Goal: Use online tool/utility: Utilize a website feature to perform a specific function

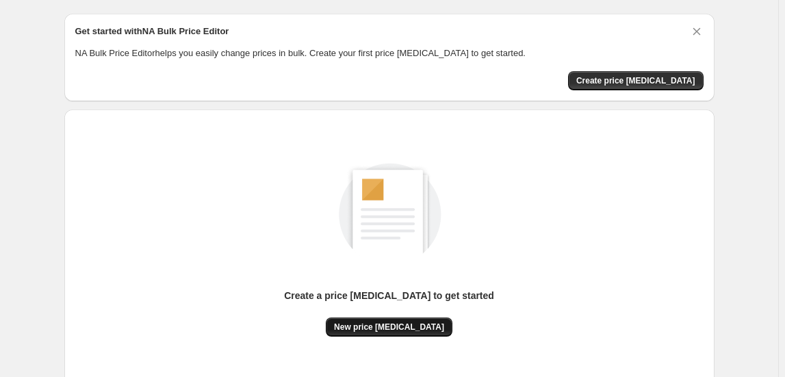
scroll to position [135, 0]
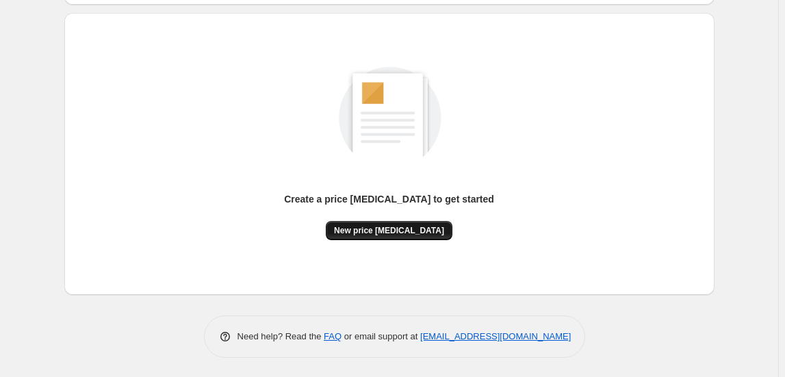
click at [403, 227] on span "New price change job" at bounding box center [389, 230] width 110 height 11
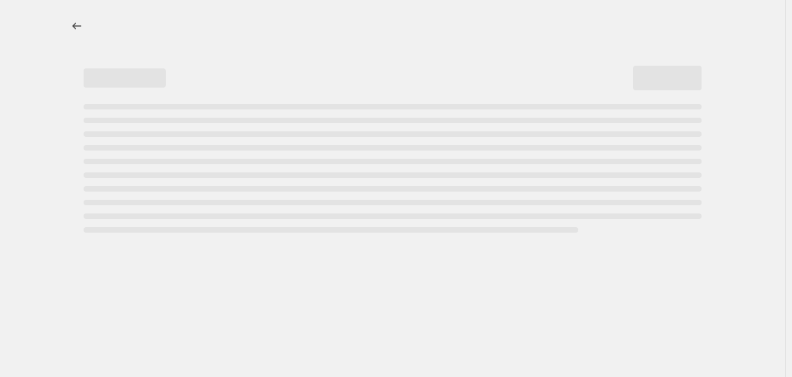
select select "percentage"
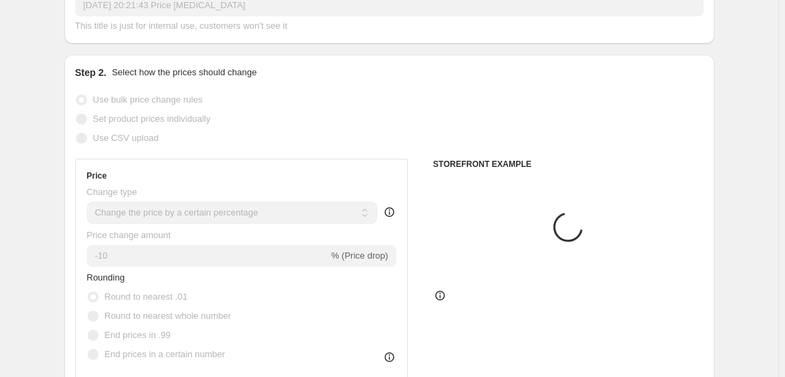
scroll to position [124, 0]
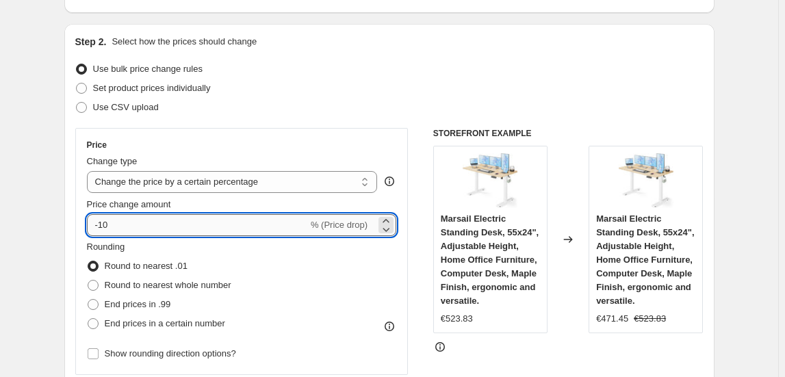
click at [219, 227] on input "-10" at bounding box center [197, 225] width 221 height 22
type input "-1"
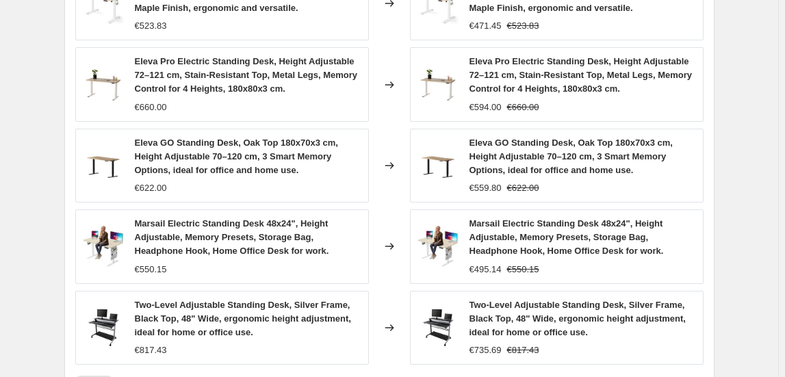
scroll to position [1079, 0]
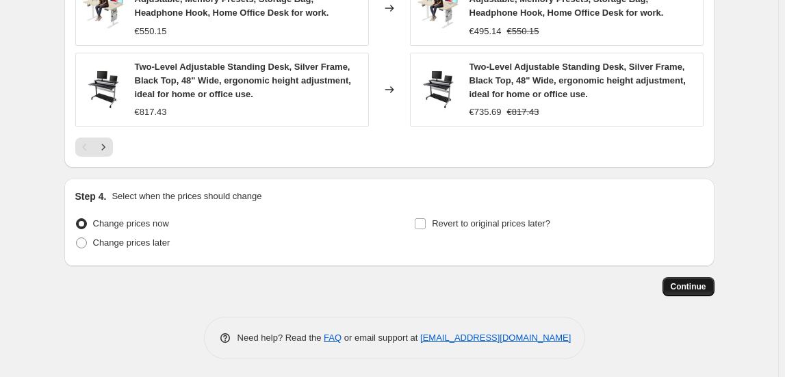
type input "-52"
click at [687, 281] on span "Continue" at bounding box center [689, 286] width 36 height 11
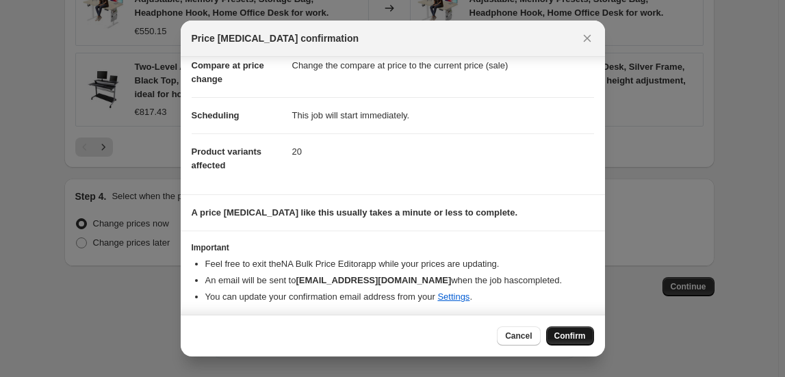
scroll to position [71, 0]
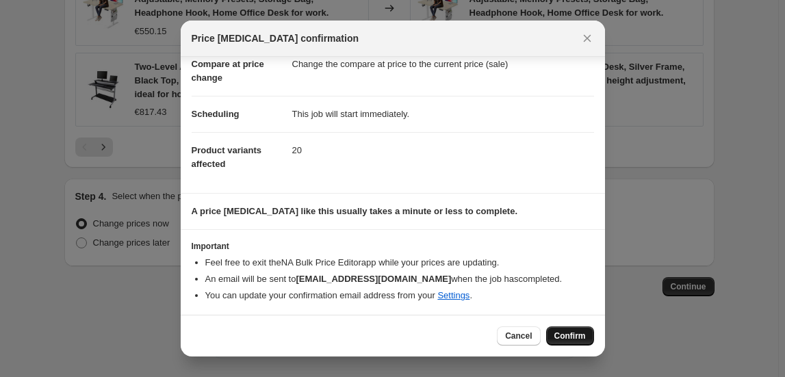
click at [571, 336] on span "Confirm" at bounding box center [570, 336] width 31 height 11
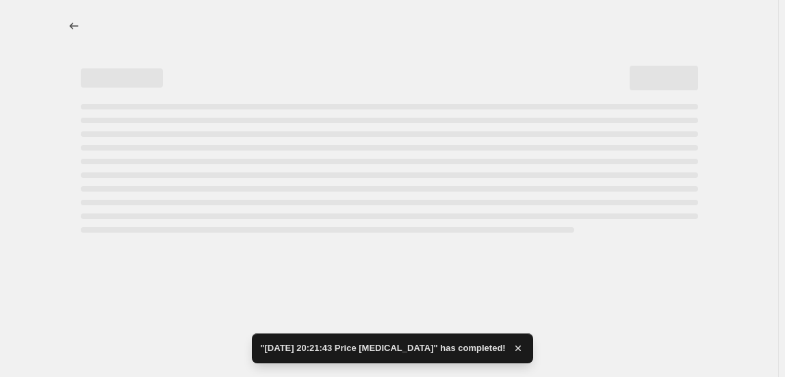
select select "percentage"
